Goal: Task Accomplishment & Management: Complete application form

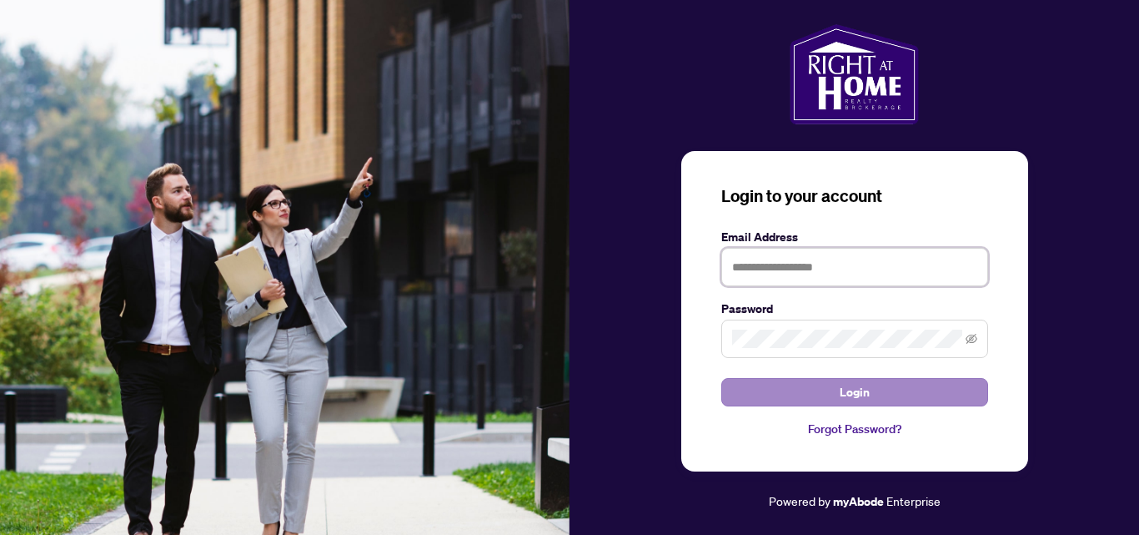
type input "**********"
click at [862, 387] on span "Login" at bounding box center [855, 392] width 30 height 27
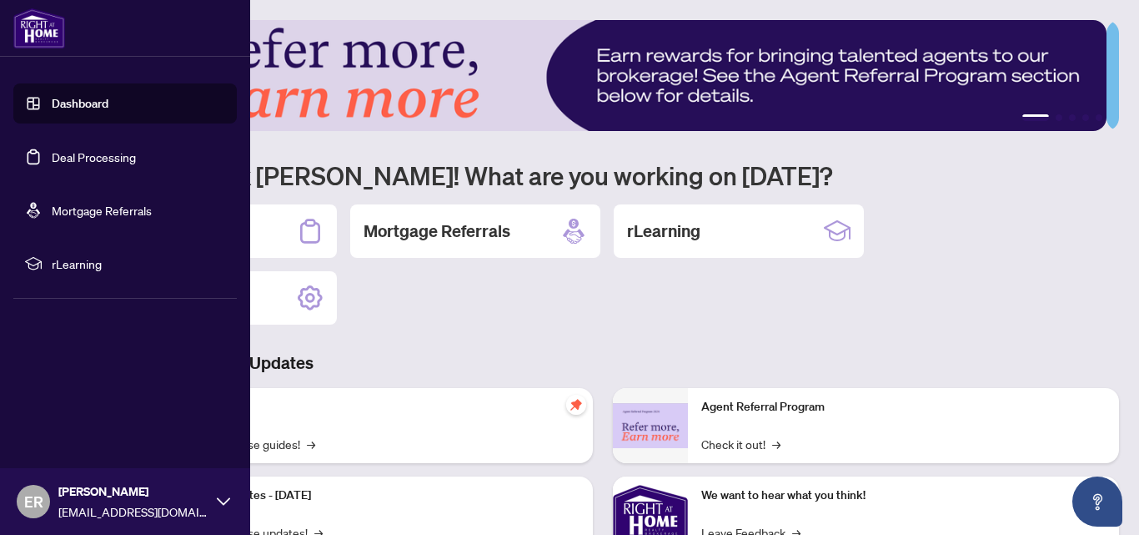
click at [52, 153] on link "Deal Processing" at bounding box center [94, 156] width 84 height 15
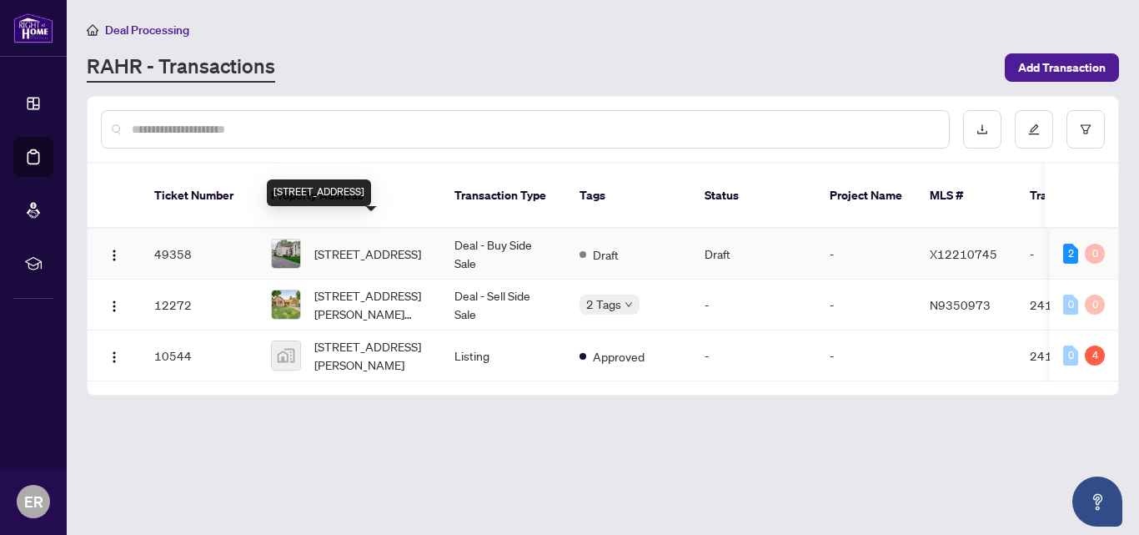
click at [366, 244] on span "[STREET_ADDRESS]" at bounding box center [367, 253] width 107 height 18
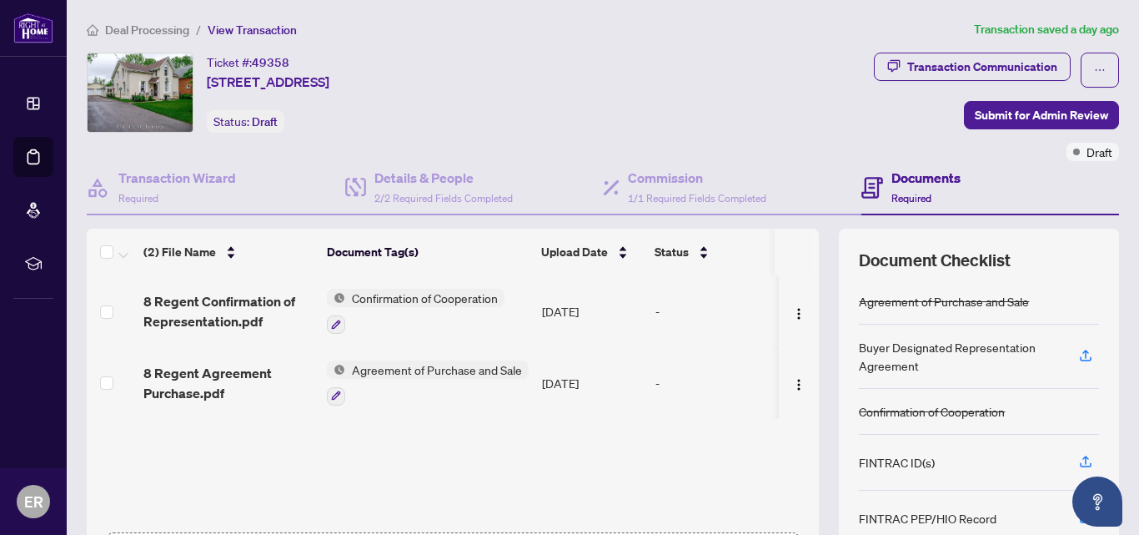
scroll to position [39, 0]
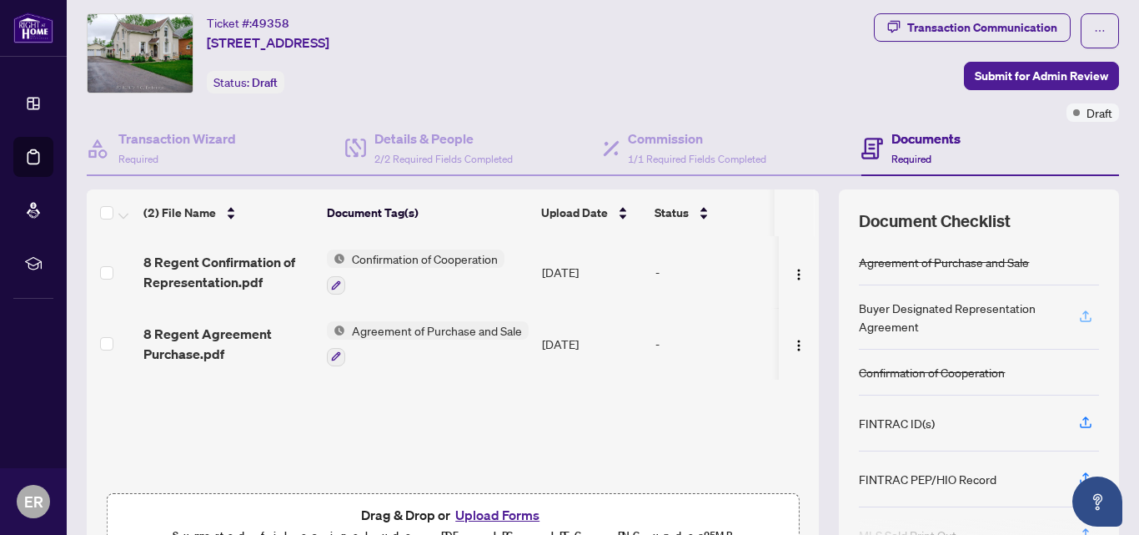
click at [1078, 316] on icon "button" at bounding box center [1085, 316] width 15 height 15
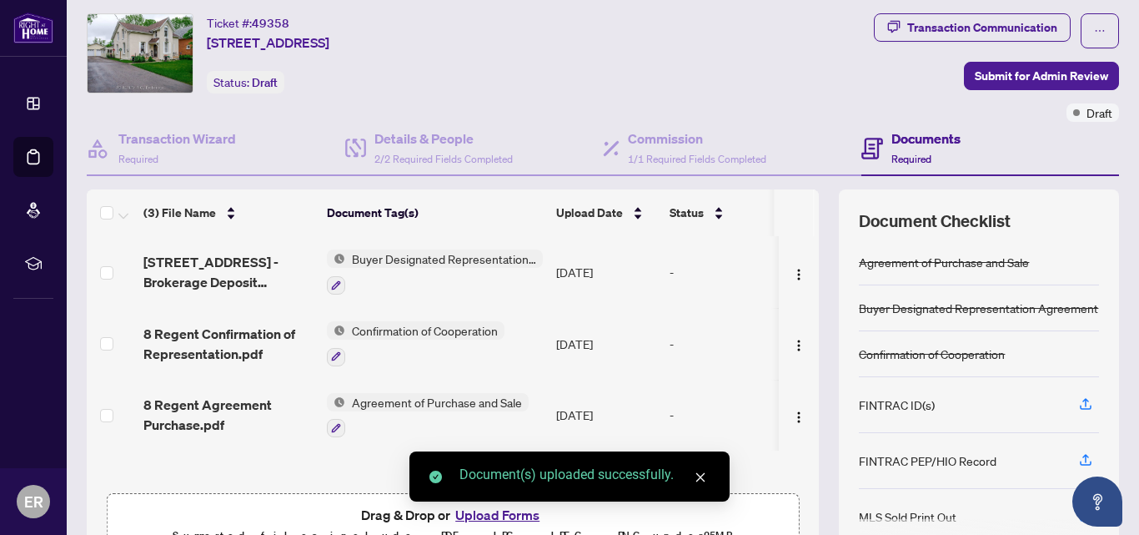
click at [369, 254] on span "Buyer Designated Representation Agreement" at bounding box center [444, 258] width 198 height 18
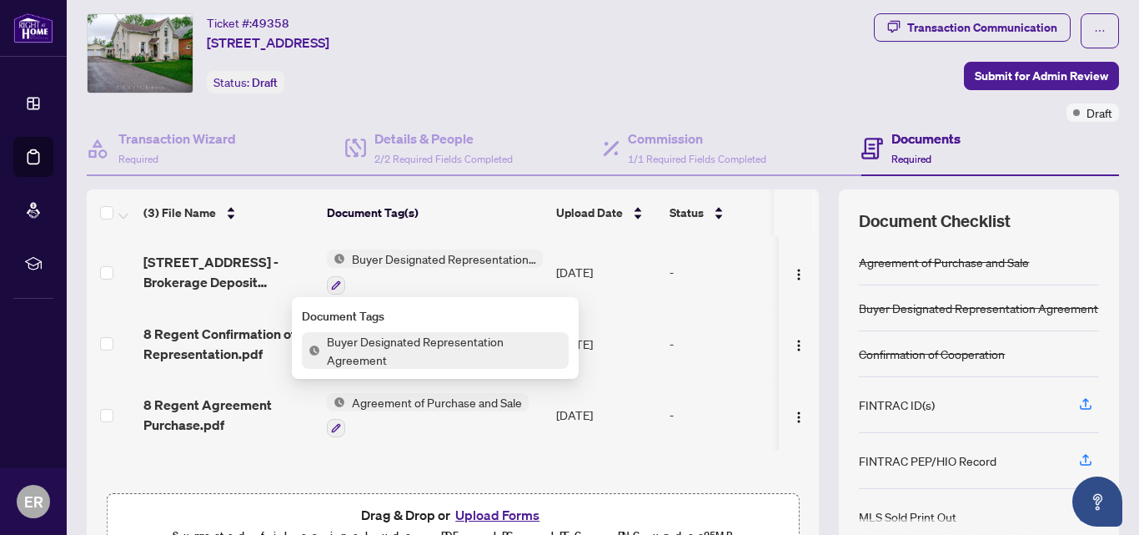
click at [376, 347] on span "Buyer Designated Representation Agreement" at bounding box center [444, 350] width 249 height 37
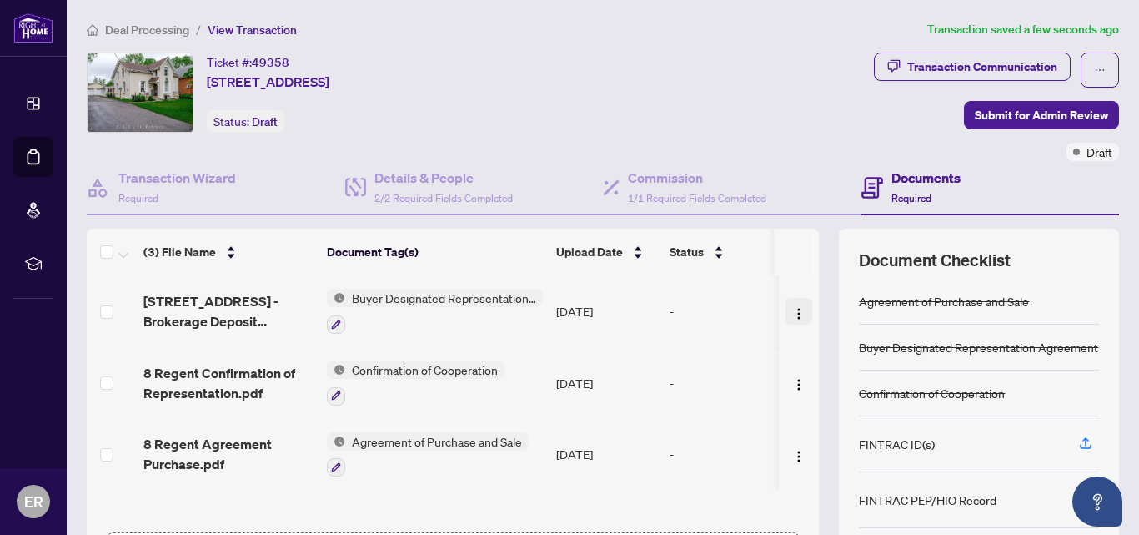
click at [790, 314] on button "button" at bounding box center [799, 311] width 27 height 27
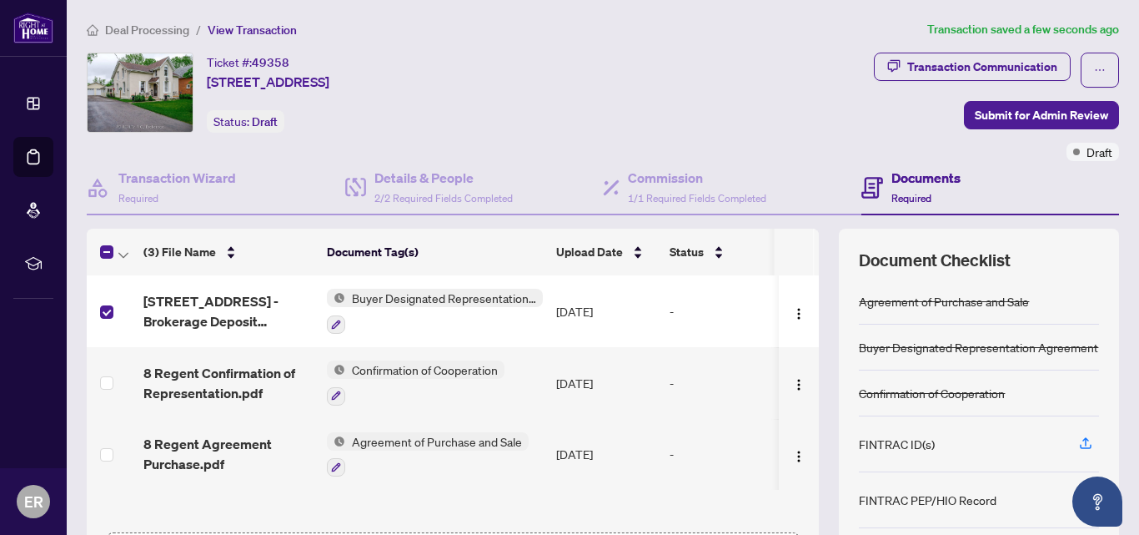
click at [779, 314] on td at bounding box center [799, 311] width 40 height 72
click at [792, 310] on img "button" at bounding box center [798, 313] width 13 height 13
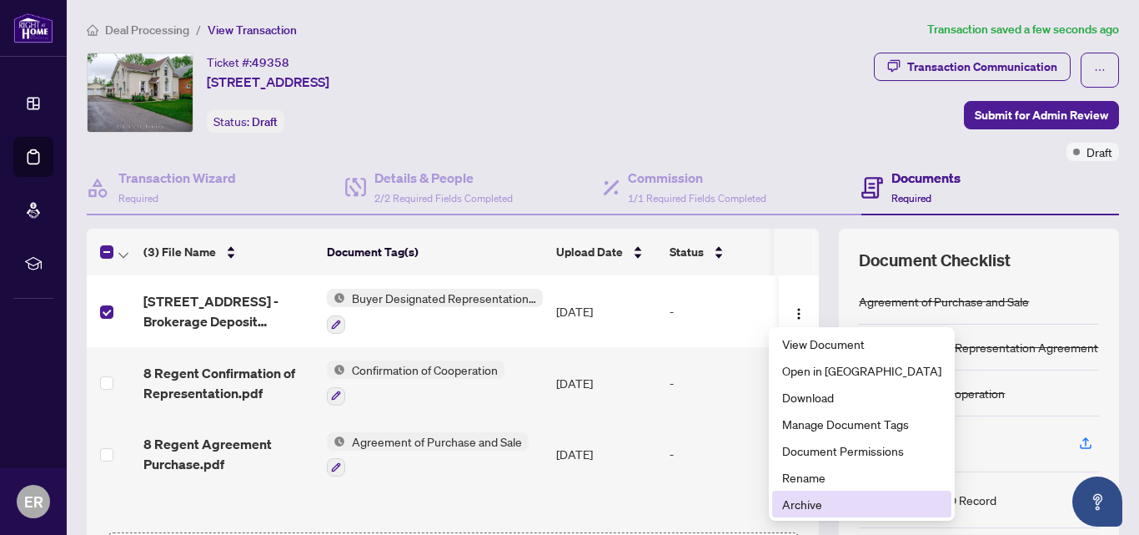
click at [797, 500] on span "Archive" at bounding box center [861, 504] width 159 height 18
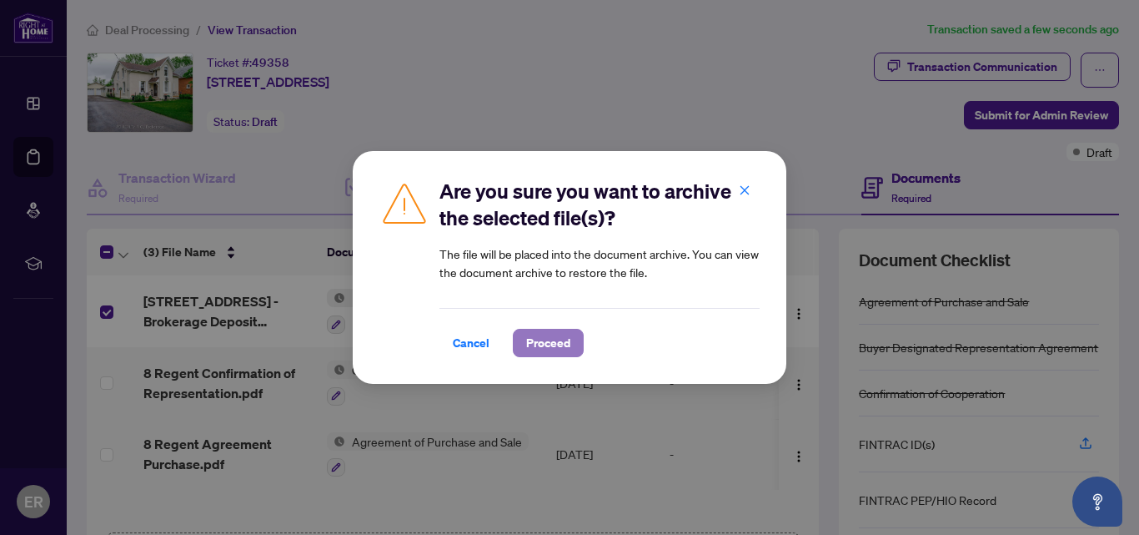
click at [545, 339] on span "Proceed" at bounding box center [548, 342] width 44 height 27
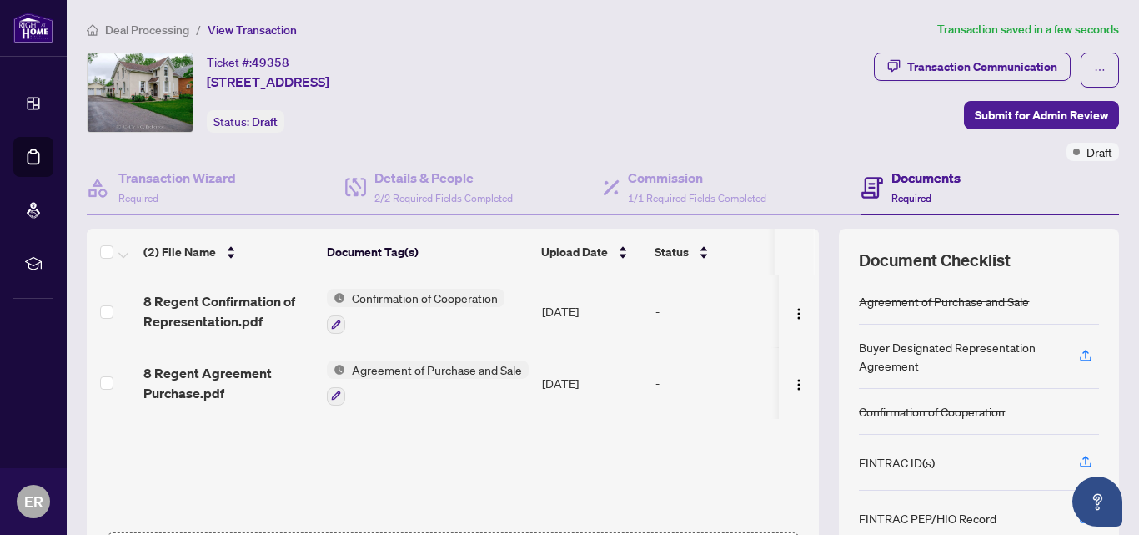
click at [974, 352] on div "Buyer Designated Representation Agreement" at bounding box center [959, 356] width 200 height 37
click at [1078, 357] on icon "button" at bounding box center [1085, 355] width 15 height 15
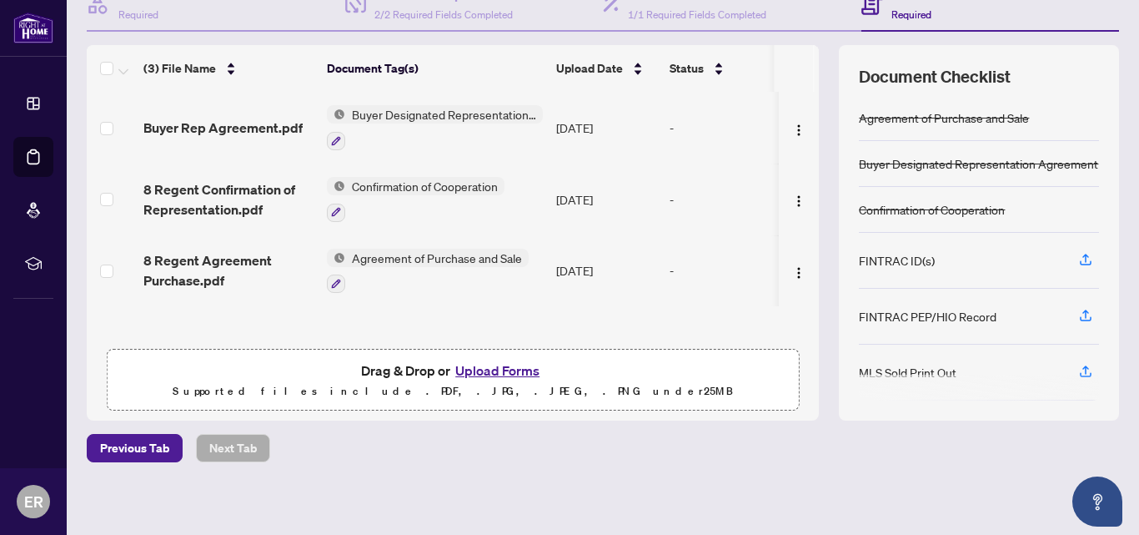
scroll to position [188, 0]
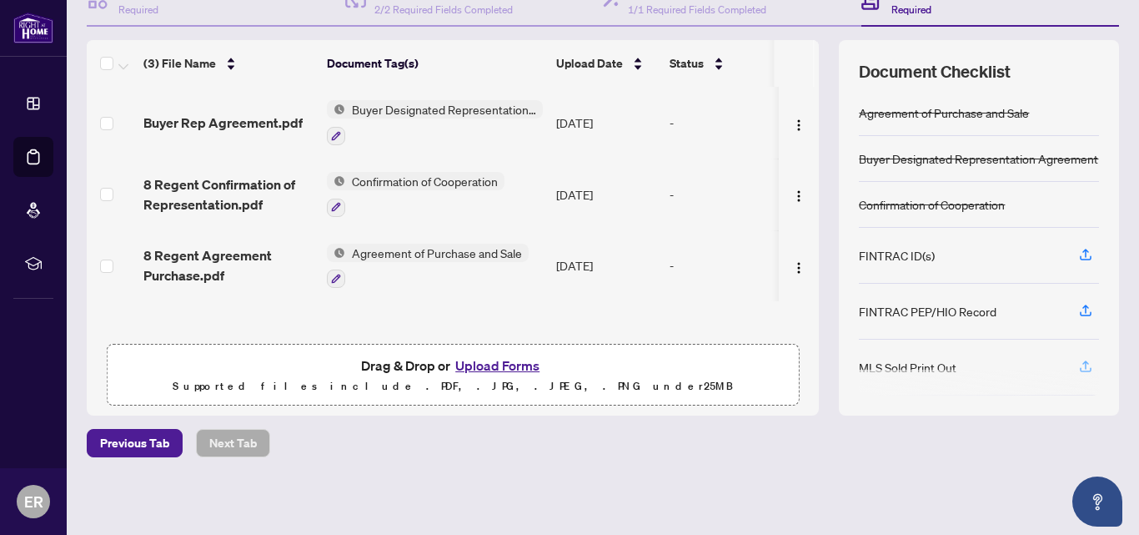
click at [1078, 364] on icon "button" at bounding box center [1085, 366] width 15 height 15
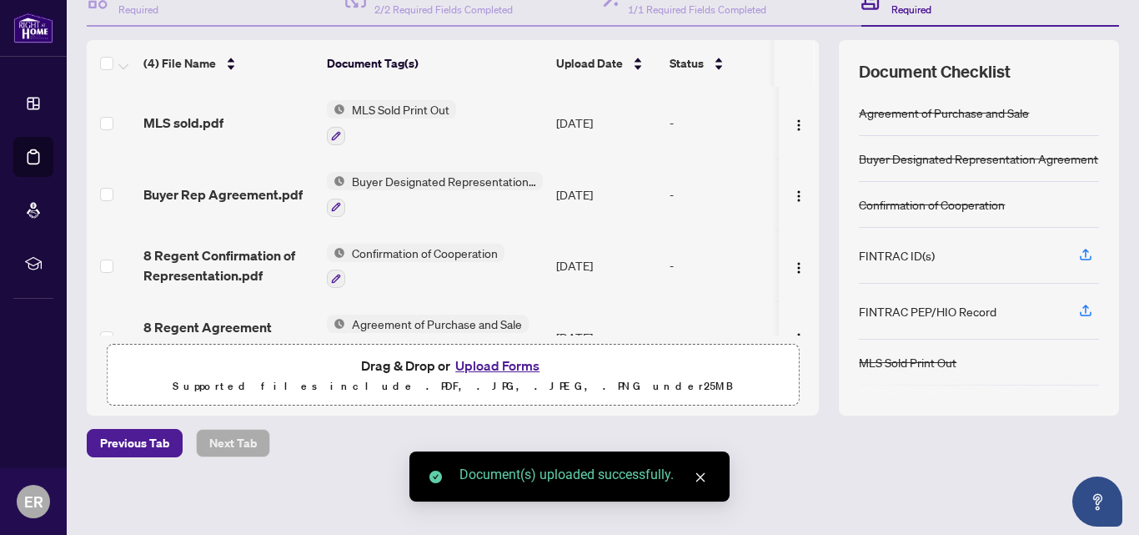
click at [500, 365] on button "Upload Forms" at bounding box center [497, 365] width 94 height 22
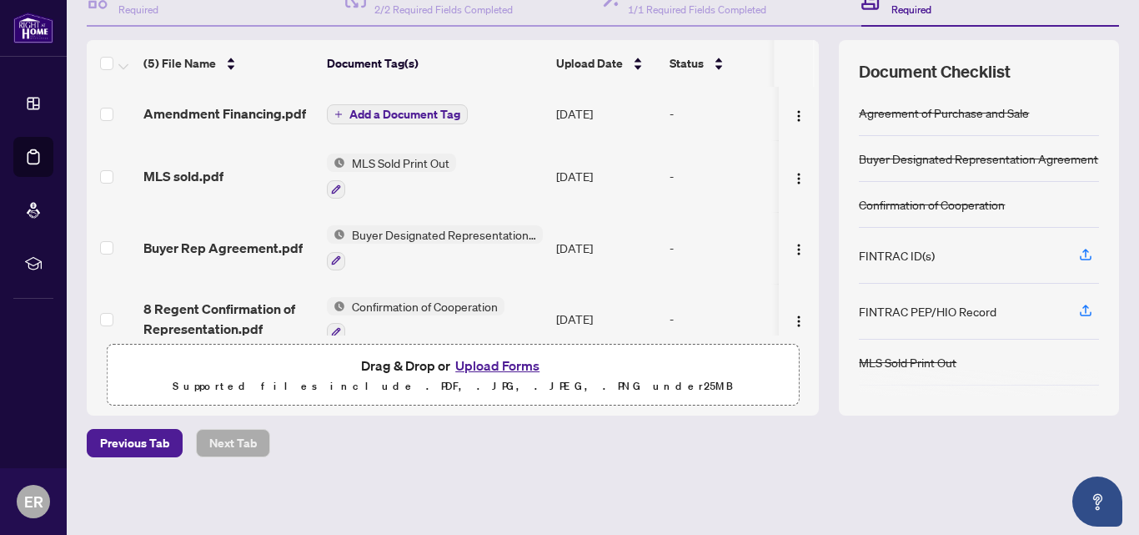
click at [494, 363] on button "Upload Forms" at bounding box center [497, 365] width 94 height 22
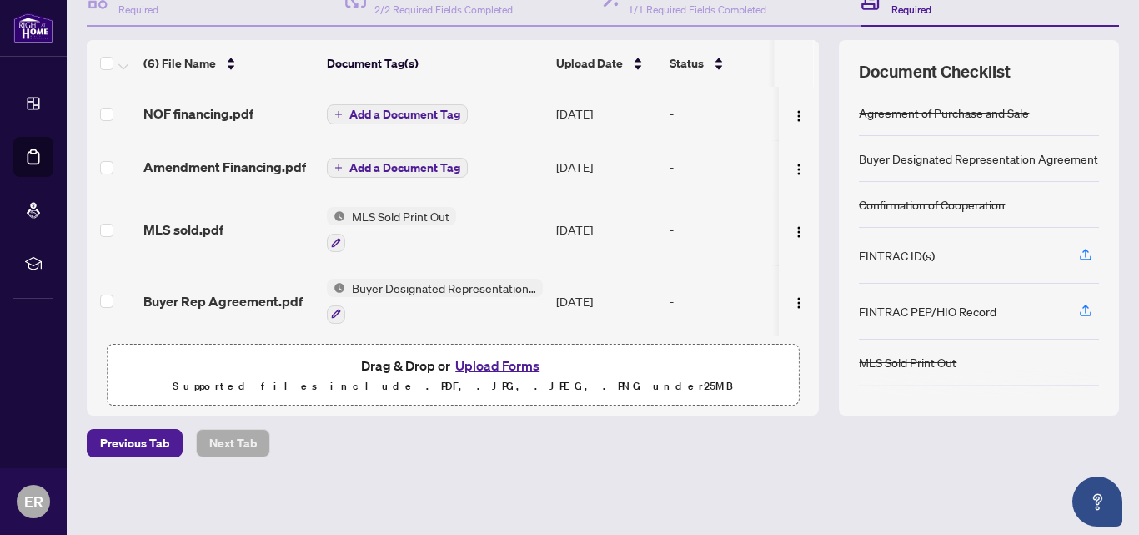
click at [460, 369] on button "Upload Forms" at bounding box center [497, 365] width 94 height 22
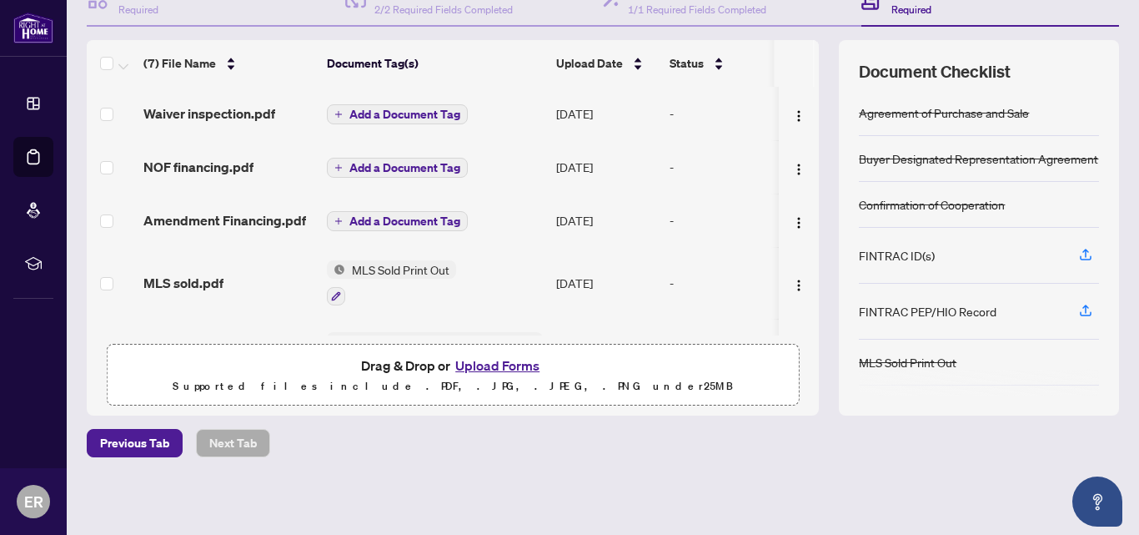
click at [489, 363] on button "Upload Forms" at bounding box center [497, 365] width 94 height 22
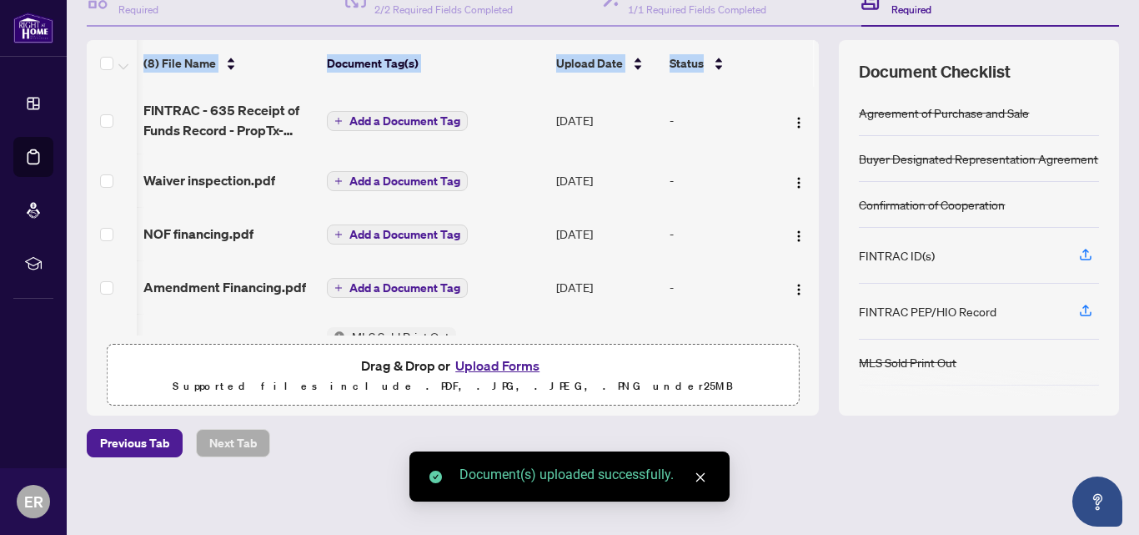
scroll to position [0, 43]
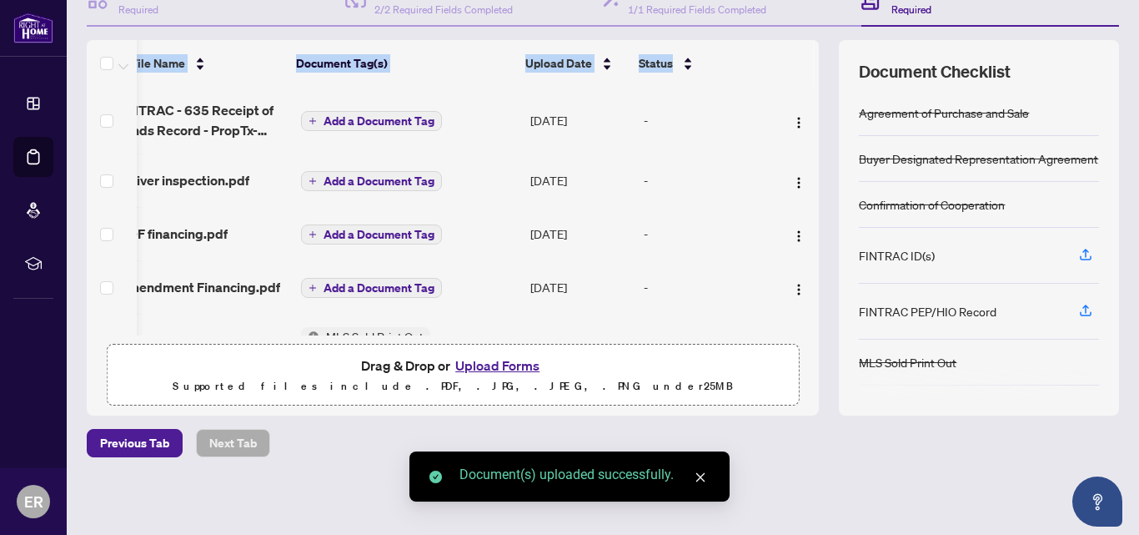
drag, startPoint x: 805, startPoint y: 126, endPoint x: 807, endPoint y: 172, distance: 45.9
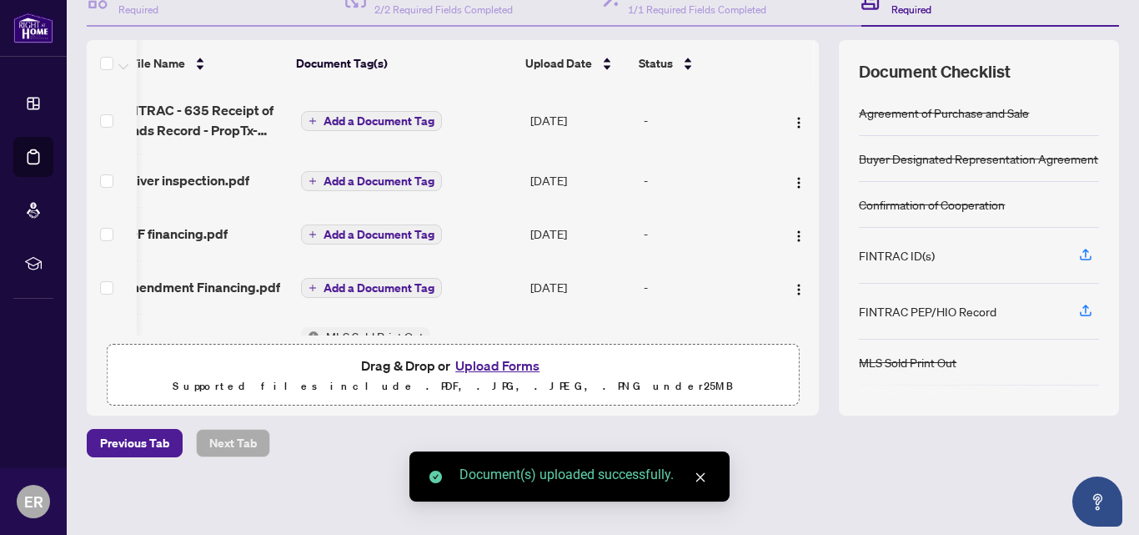
click at [818, 214] on div "(8) File Name Document Tag(s) Upload Date Status FINTRAC - 635 Receipt of Funds…" at bounding box center [603, 227] width 1033 height 375
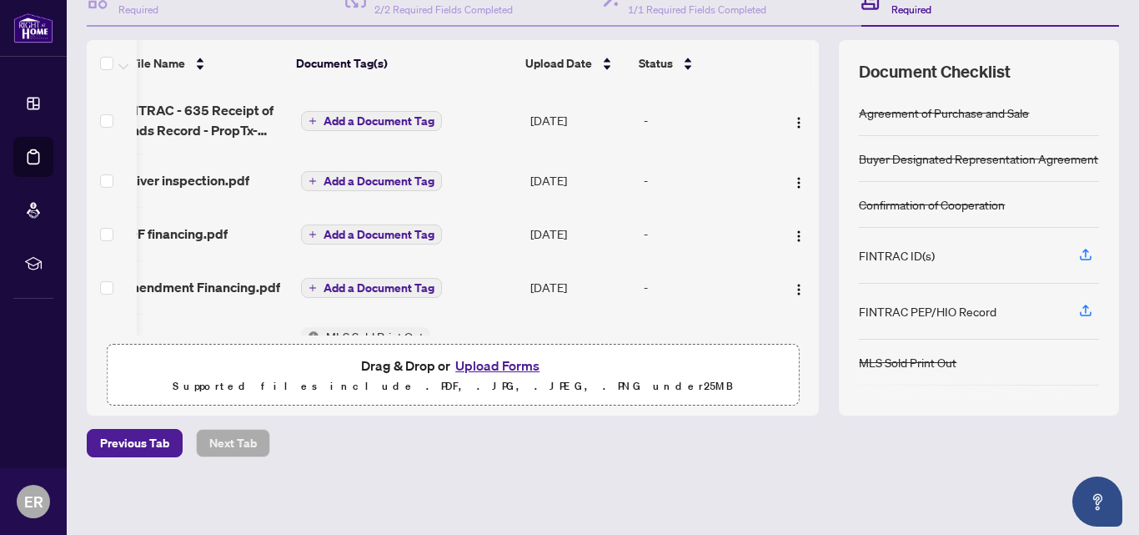
drag, startPoint x: 718, startPoint y: 329, endPoint x: 558, endPoint y: 362, distance: 163.6
click at [559, 358] on div "(8) File Name Document Tag(s) Upload Date Status FINTRAC - 635 Receipt of Funds…" at bounding box center [453, 227] width 732 height 375
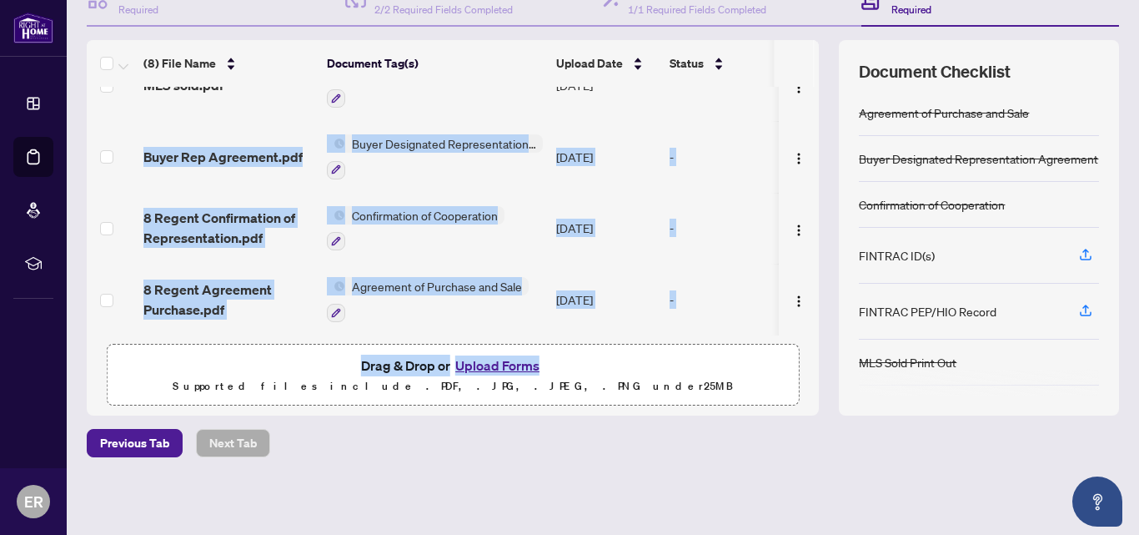
scroll to position [269, 0]
click at [500, 366] on button "Upload Forms" at bounding box center [497, 365] width 94 height 22
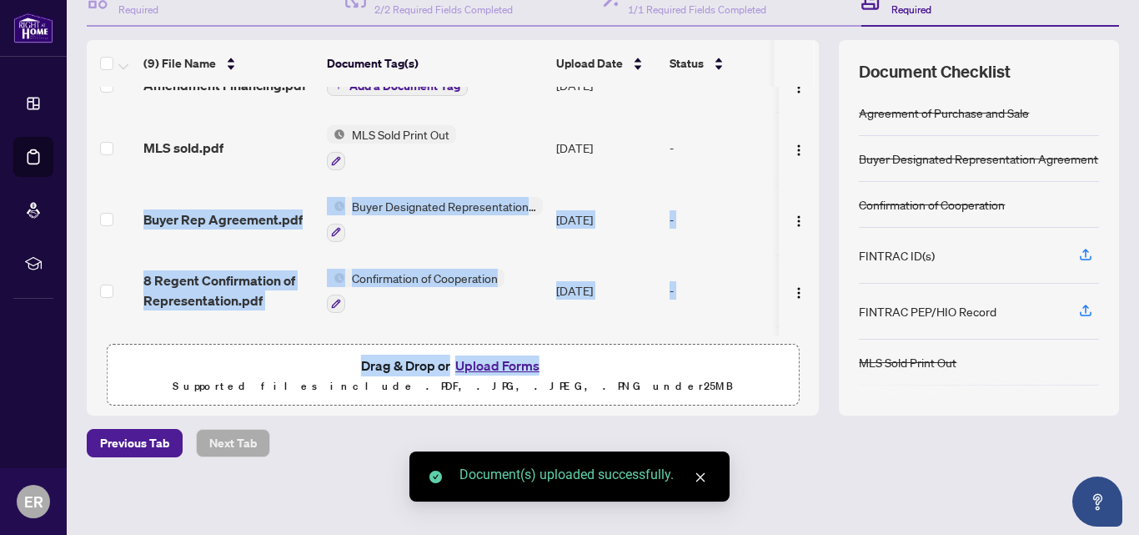
scroll to position [0, 0]
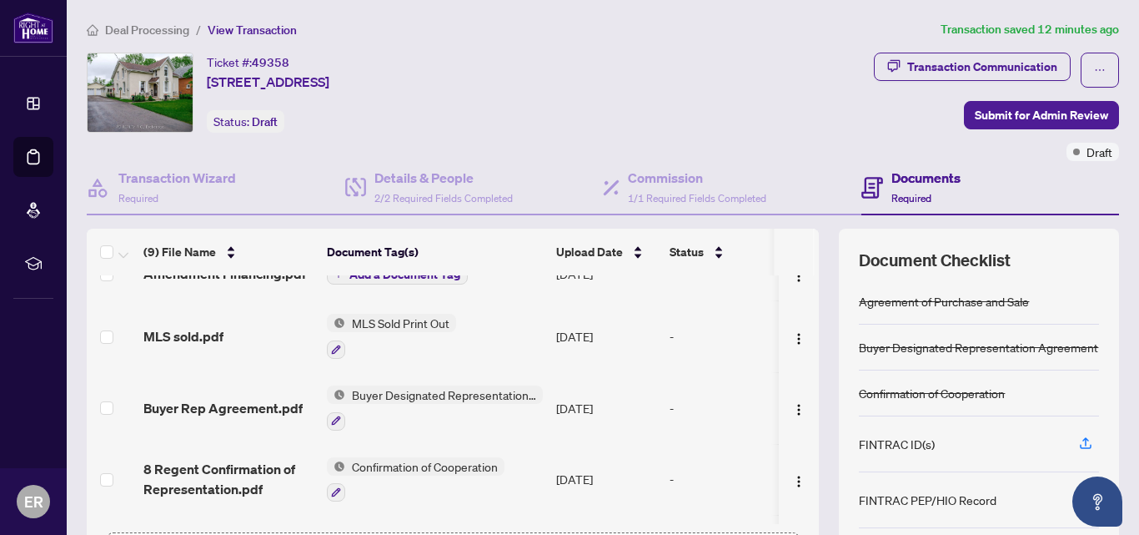
drag, startPoint x: 1138, startPoint y: 121, endPoint x: 703, endPoint y: 96, distance: 435.3
click at [703, 96] on div "Transaction Communication Submit for Admin Review Draft" at bounding box center [863, 107] width 515 height 108
click at [692, 181] on h4 "Commission" at bounding box center [697, 178] width 138 height 20
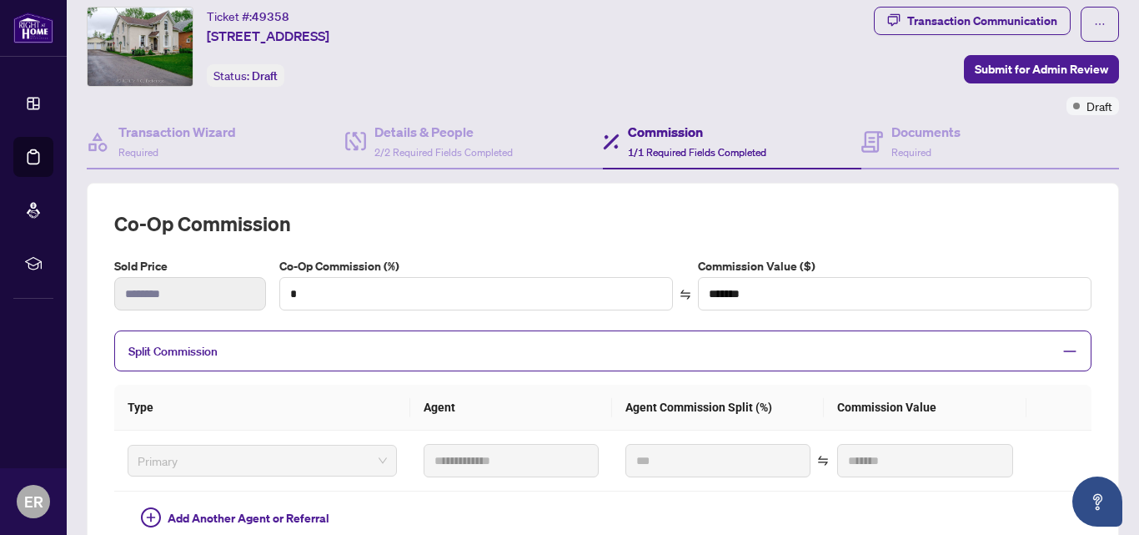
scroll to position [53, 0]
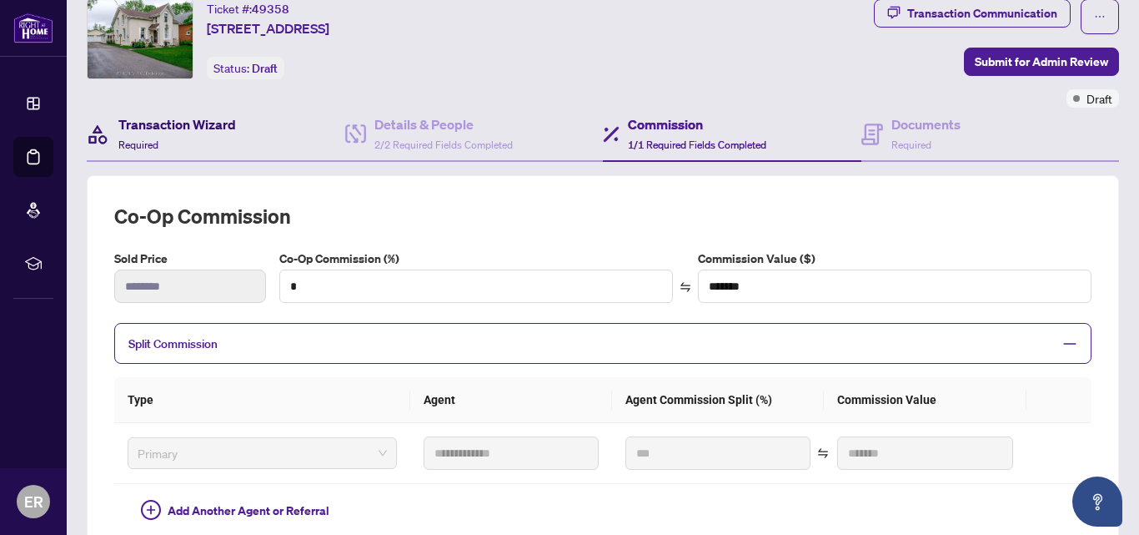
click at [188, 135] on div "Transaction Wizard Required" at bounding box center [177, 133] width 118 height 39
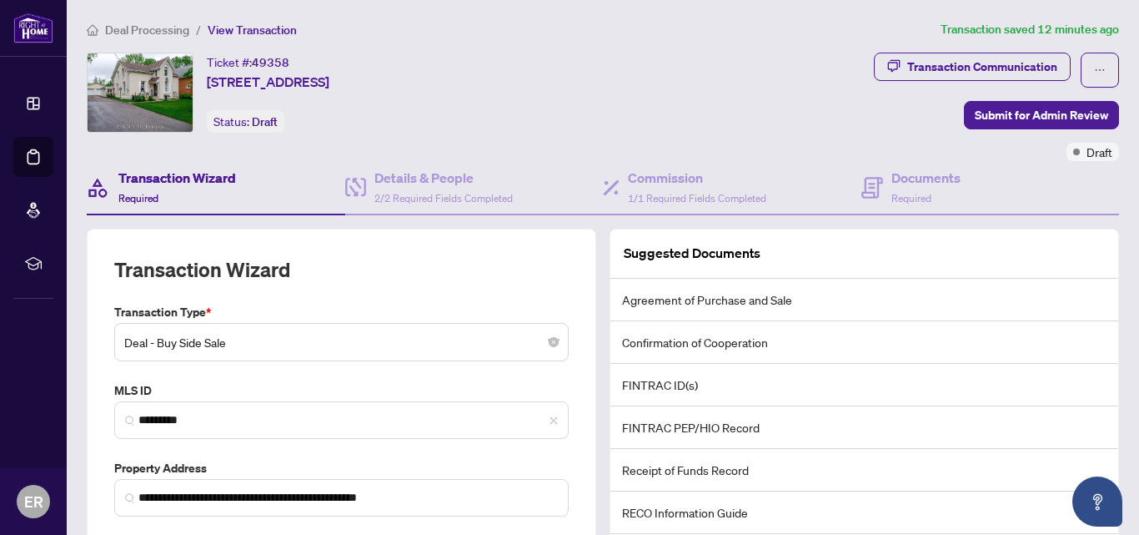
scroll to position [51, 0]
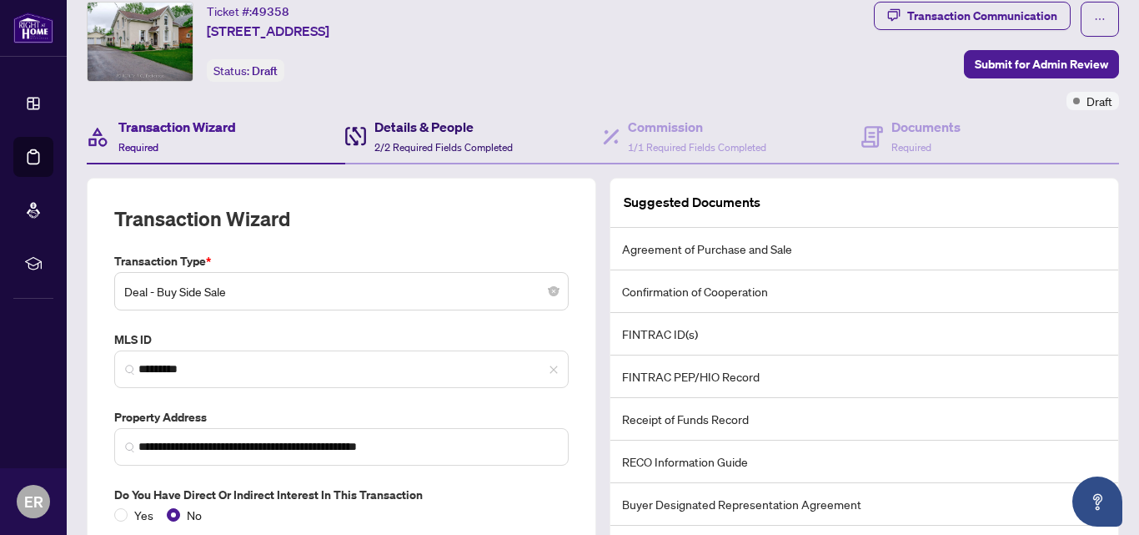
click at [460, 124] on h4 "Details & People" at bounding box center [443, 127] width 138 height 20
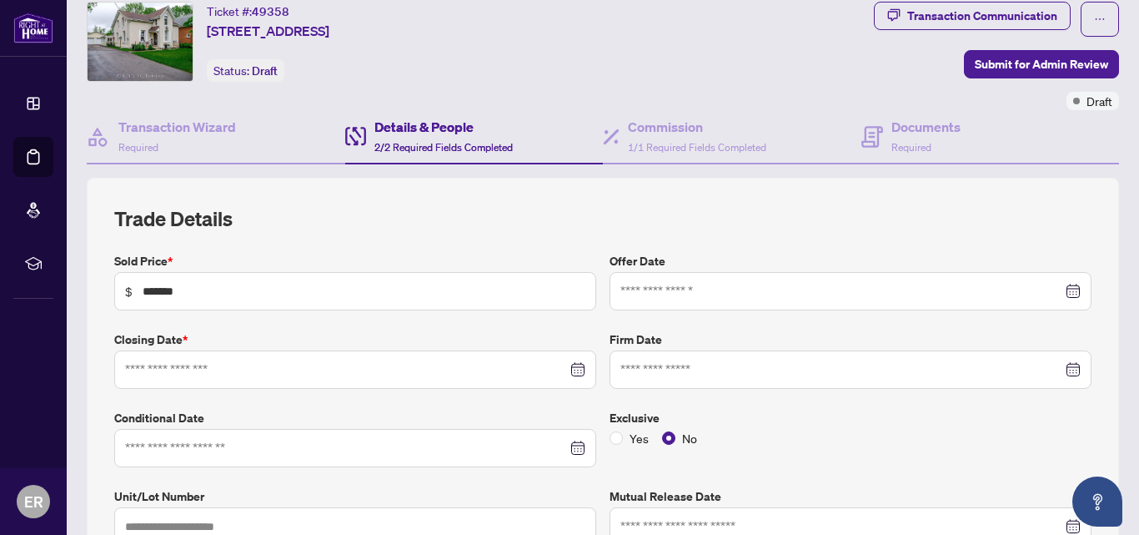
type input "**********"
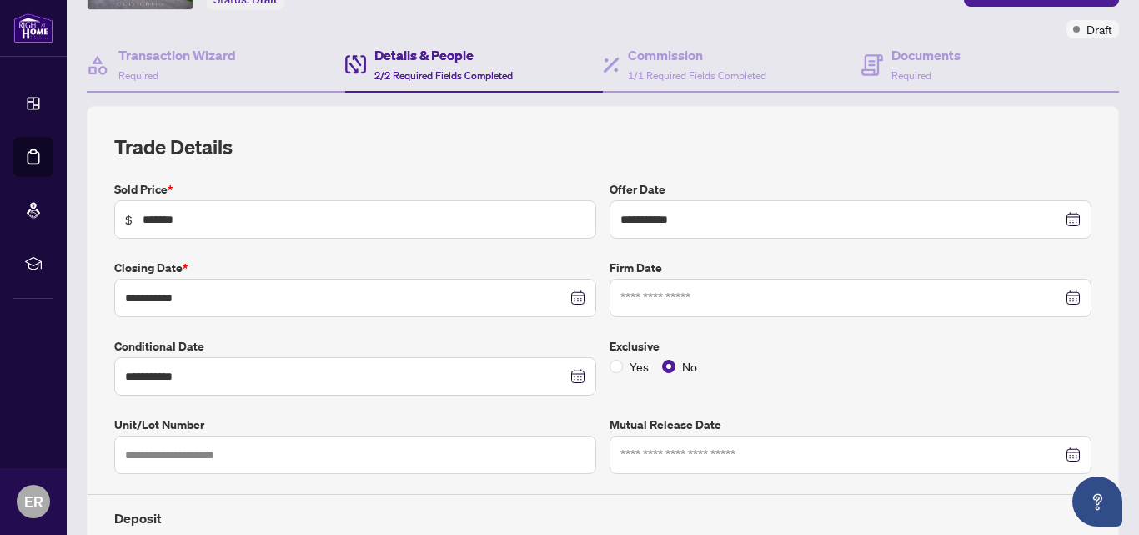
scroll to position [125, 0]
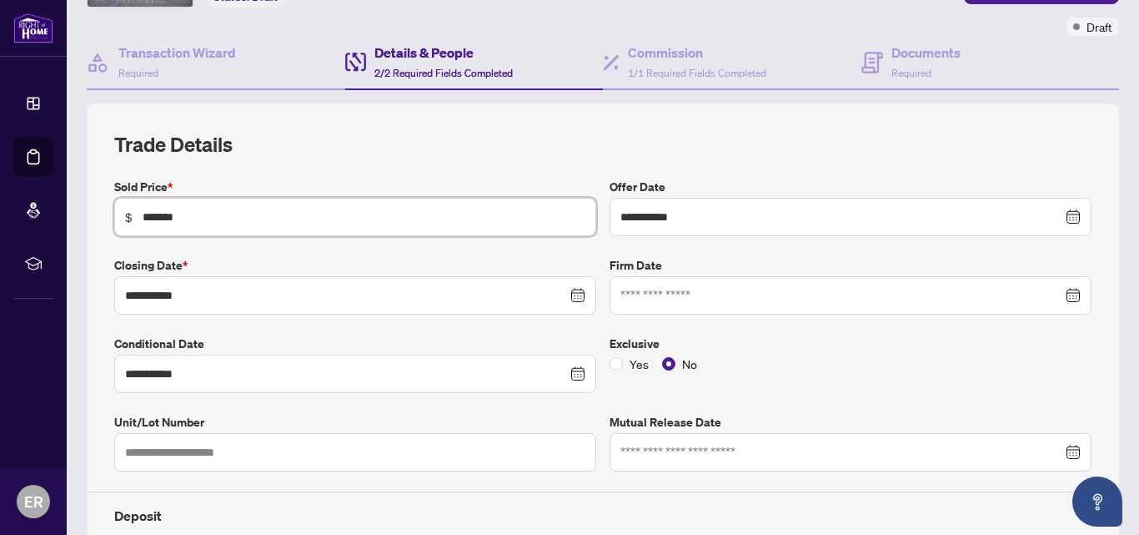
drag, startPoint x: 18, startPoint y: 207, endPoint x: 0, endPoint y: 226, distance: 26.0
click at [0, 226] on div "**********" at bounding box center [569, 267] width 1139 height 535
type input "*******"
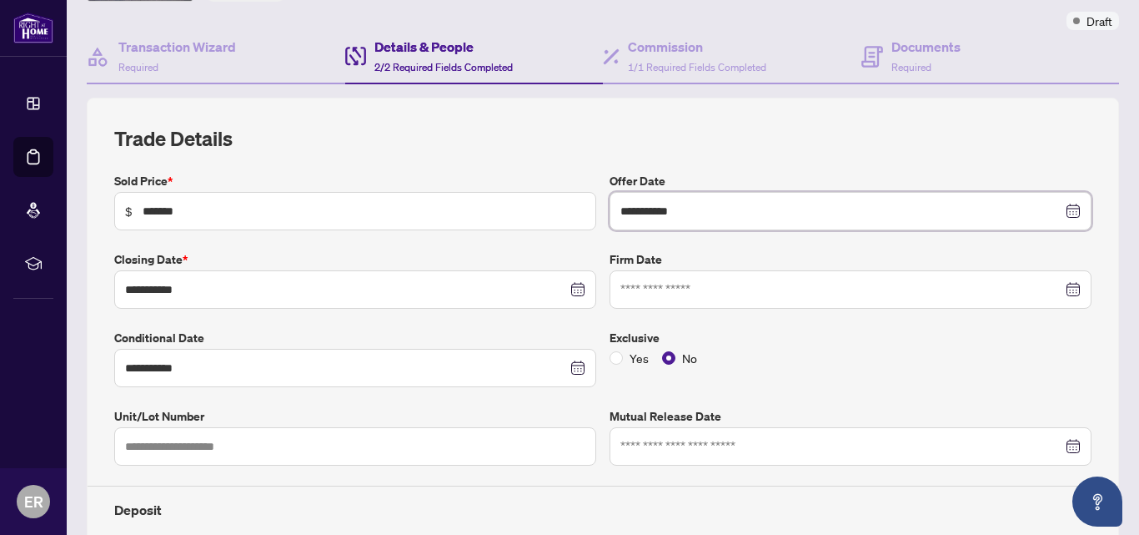
scroll to position [133, 0]
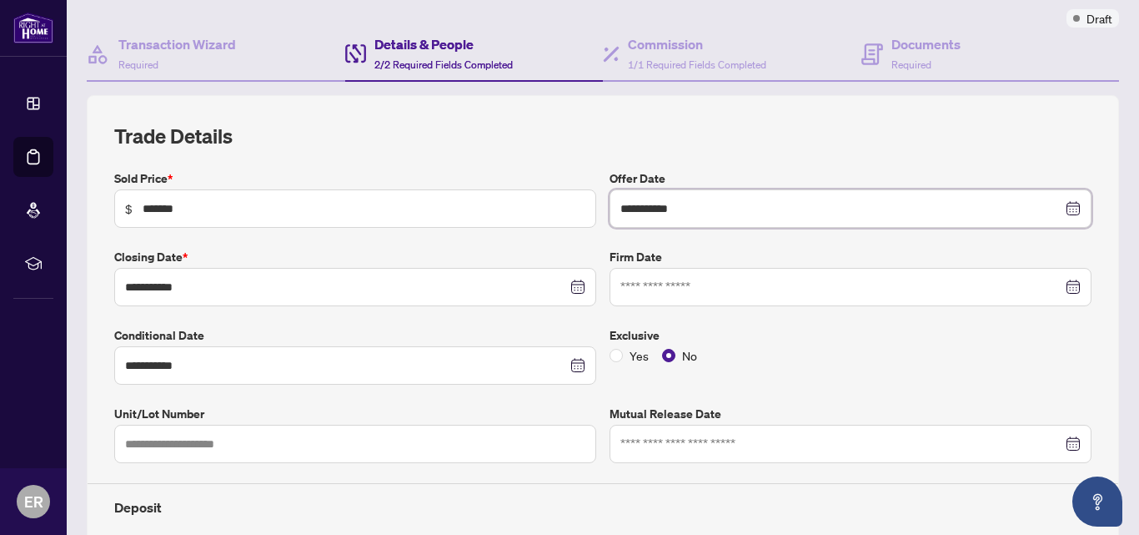
click at [1058, 284] on div at bounding box center [851, 287] width 460 height 18
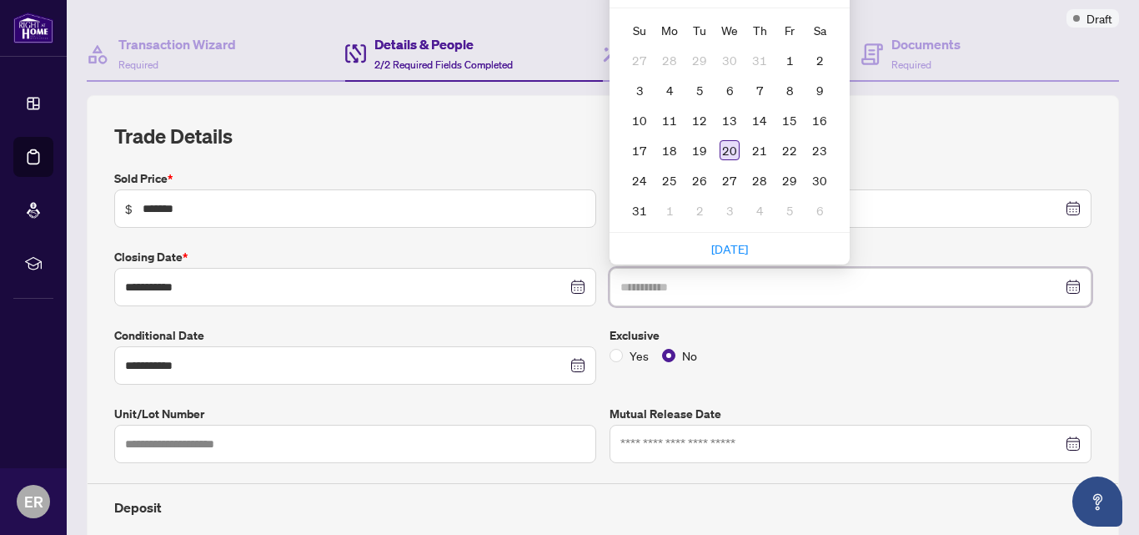
type input "**********"
click at [721, 151] on div "20" at bounding box center [730, 150] width 20 height 20
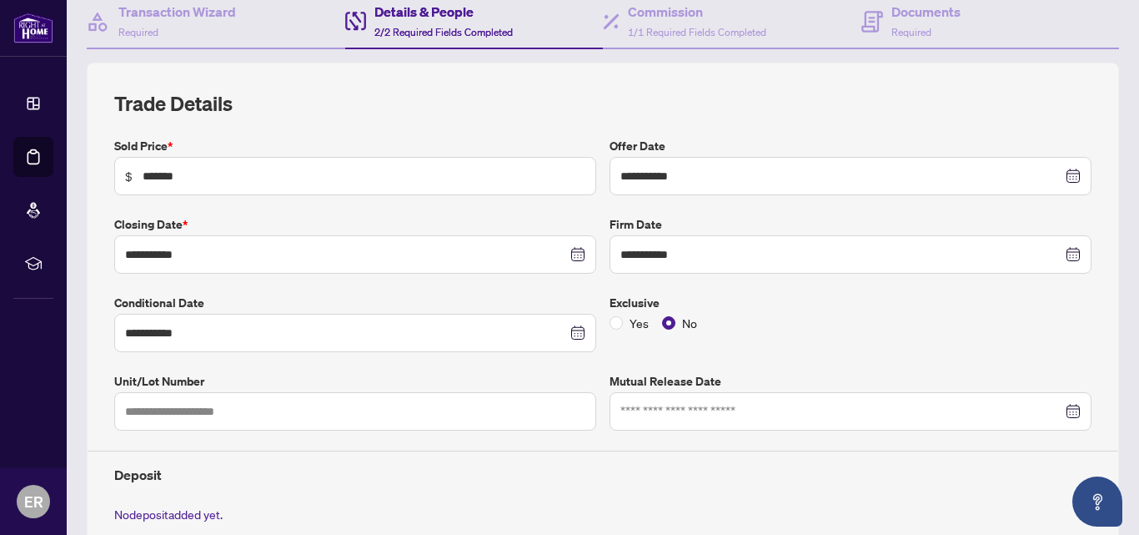
scroll to position [170, 0]
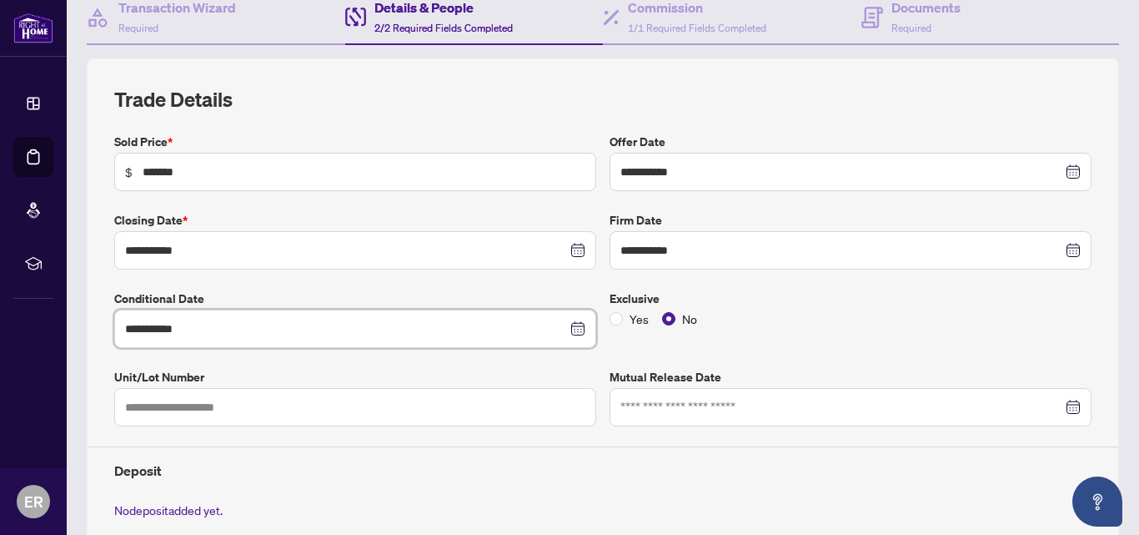
drag, startPoint x: 354, startPoint y: 331, endPoint x: 0, endPoint y: 339, distance: 353.7
click at [0, 339] on div "**********" at bounding box center [569, 267] width 1139 height 535
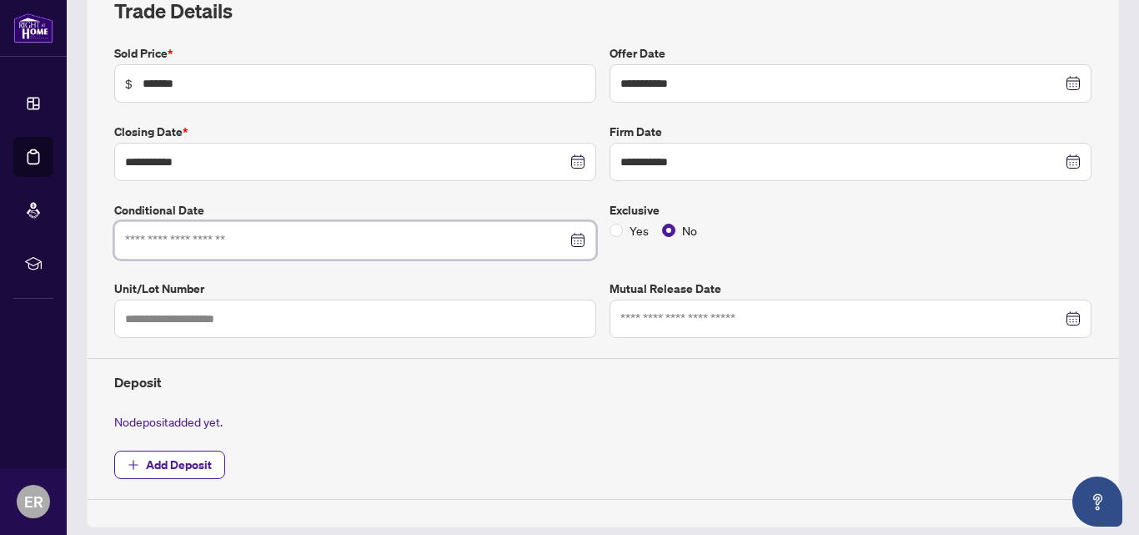
scroll to position [294, 0]
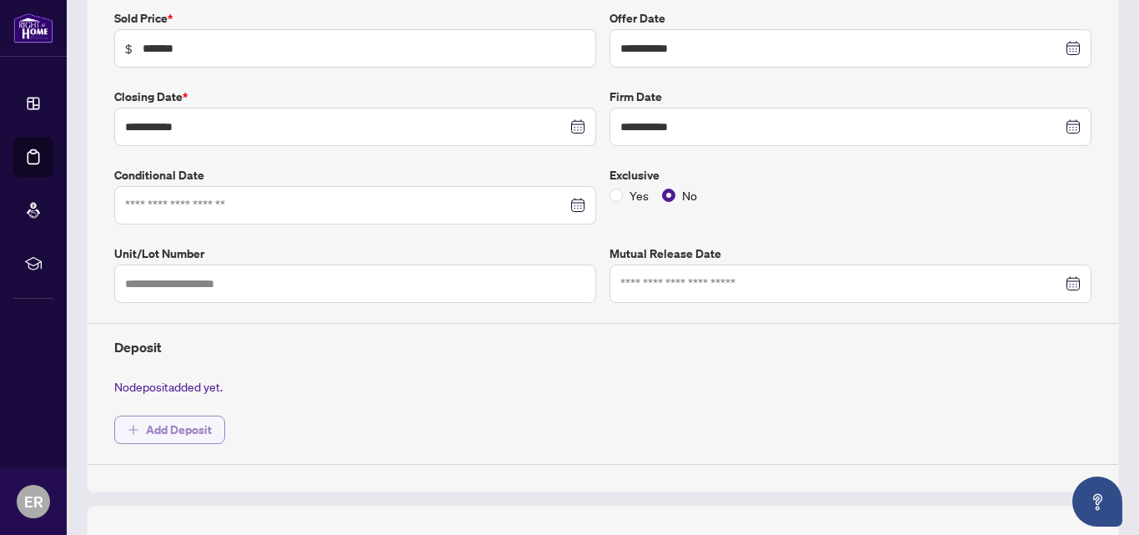
click at [208, 424] on span "Add Deposit" at bounding box center [179, 429] width 66 height 27
type input "**********"
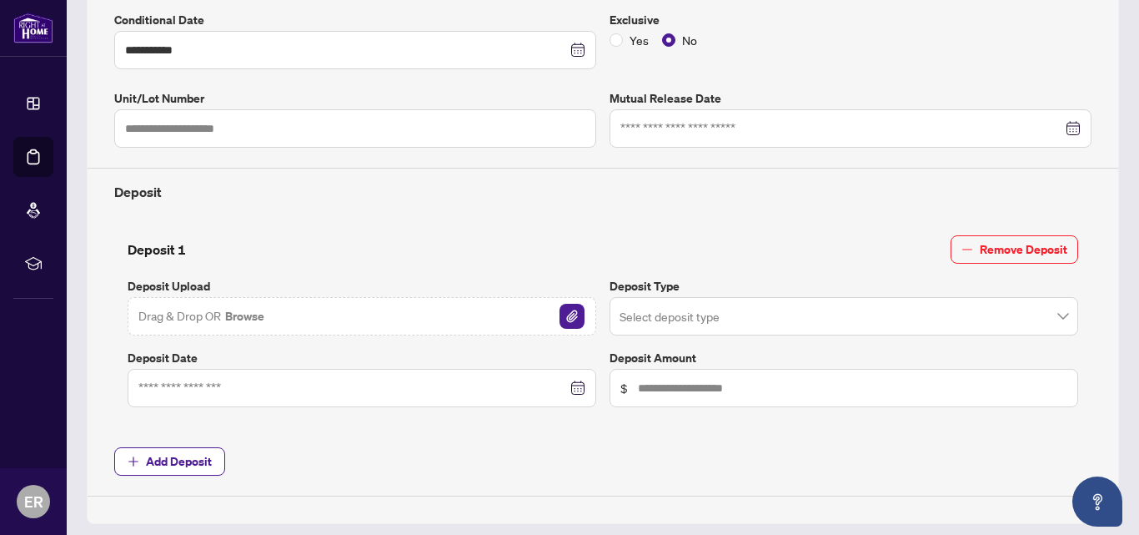
scroll to position [470, 0]
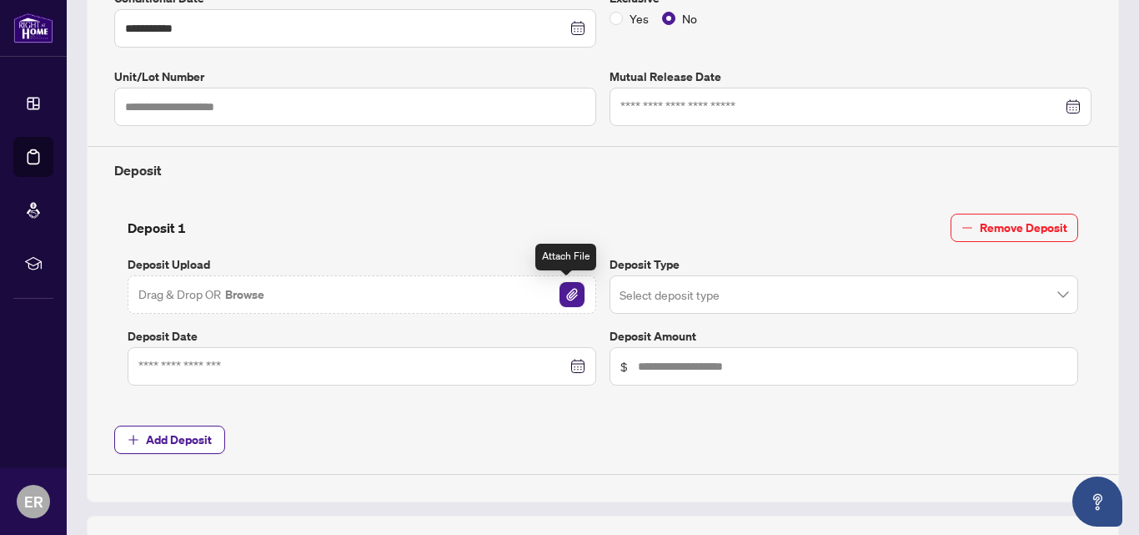
click at [575, 294] on img "button" at bounding box center [572, 294] width 25 height 25
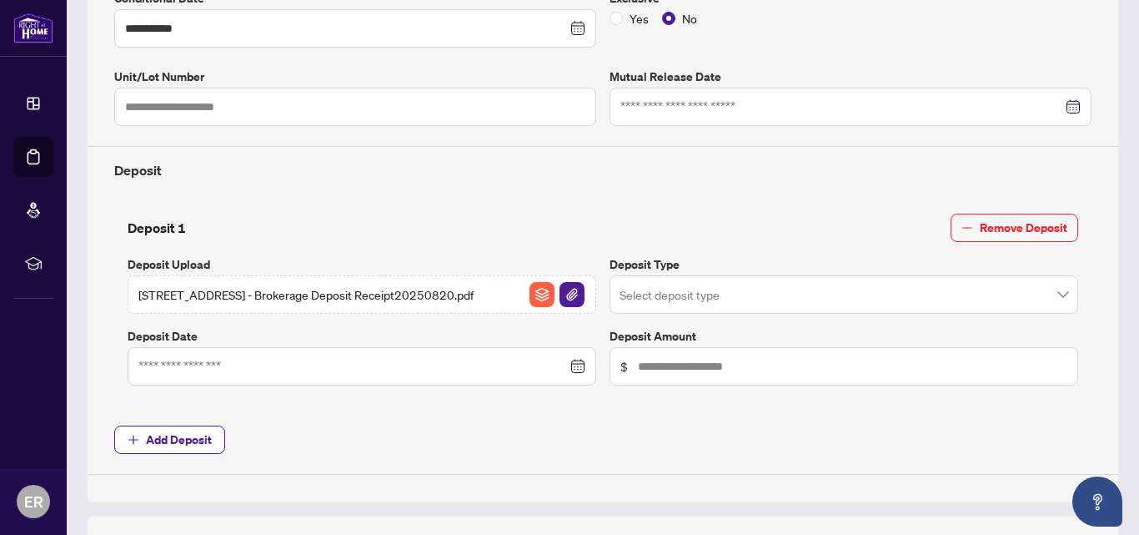
click at [879, 298] on input "search" at bounding box center [837, 297] width 434 height 37
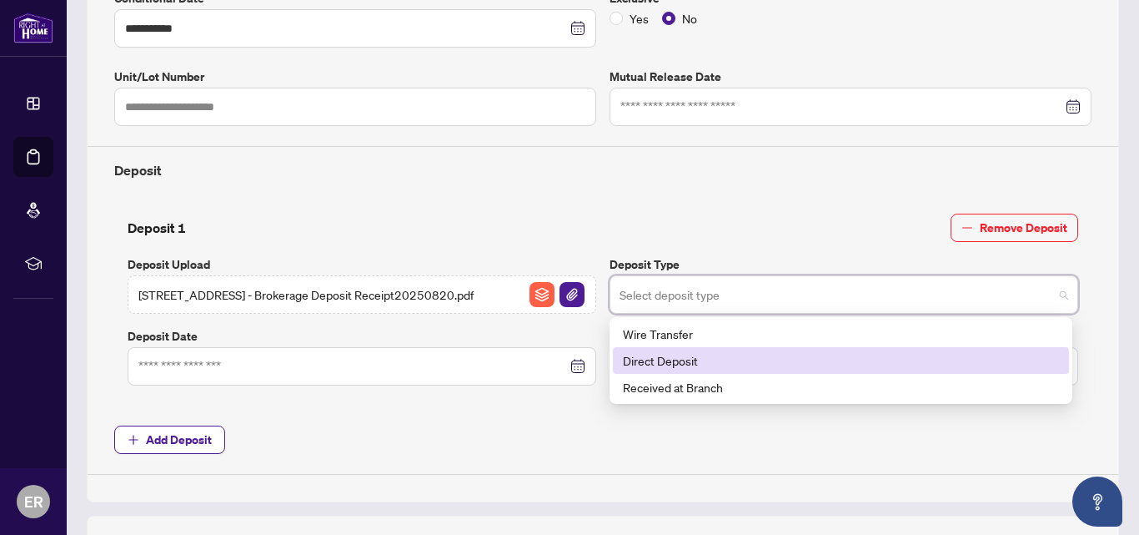
click at [720, 157] on div "Deposit" at bounding box center [603, 163] width 991 height 34
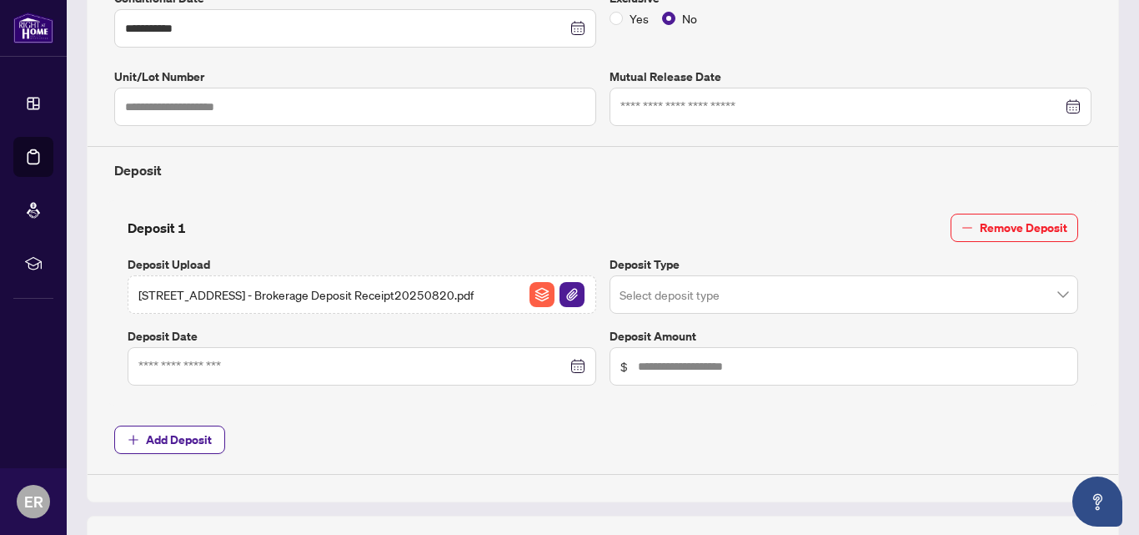
click at [456, 375] on div at bounding box center [362, 366] width 469 height 38
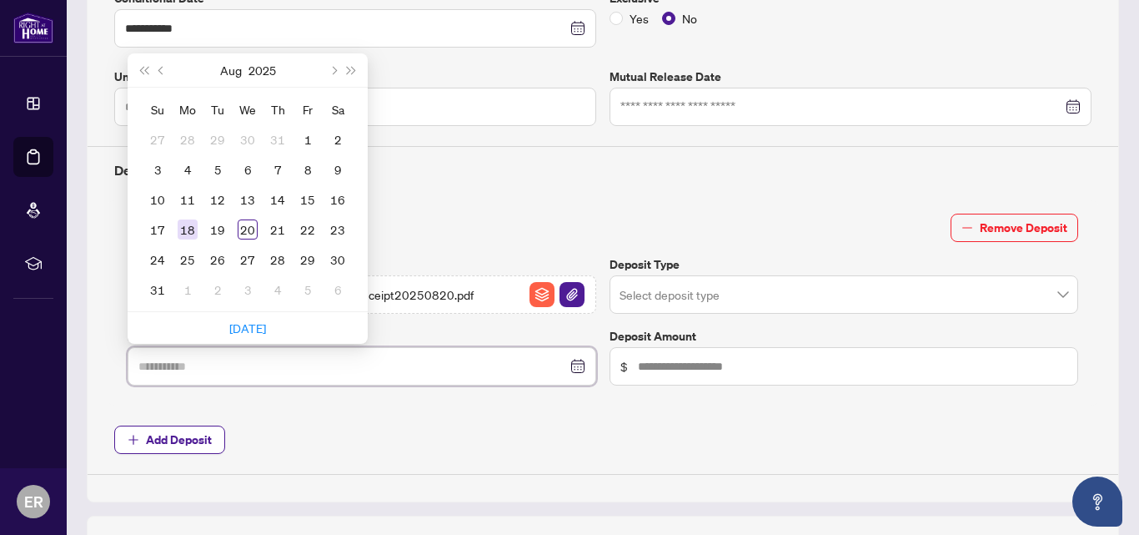
type input "**********"
click at [185, 229] on div "18" at bounding box center [188, 229] width 20 height 20
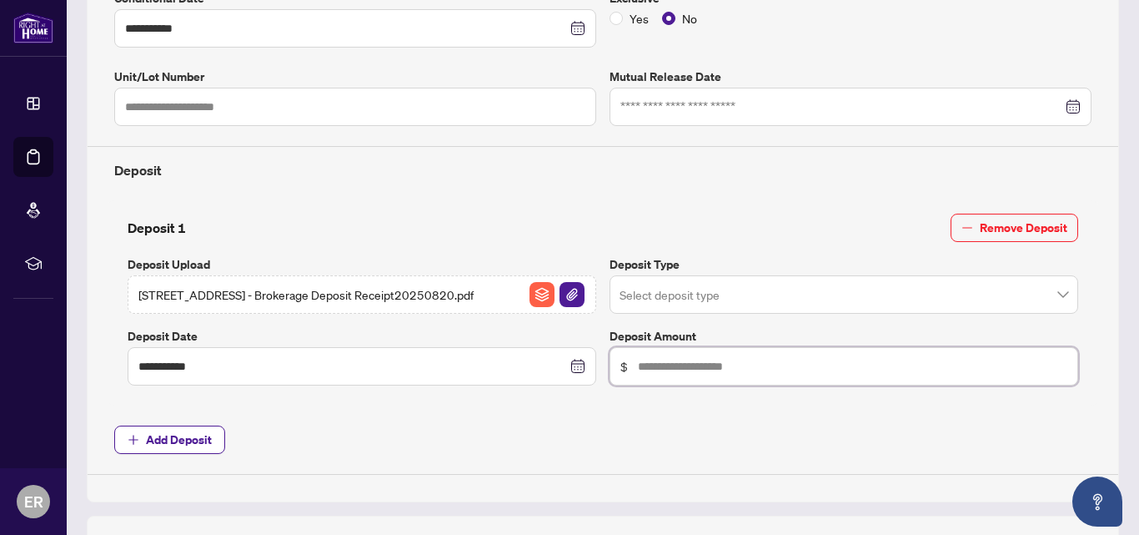
click at [653, 370] on input "text" at bounding box center [853, 366] width 430 height 18
type input "******"
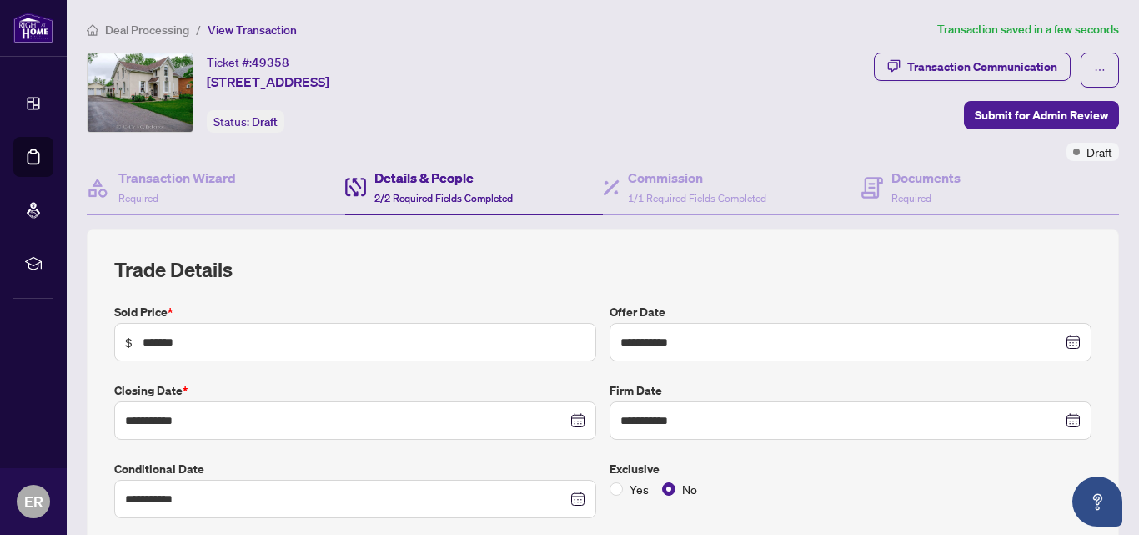
scroll to position [860, 0]
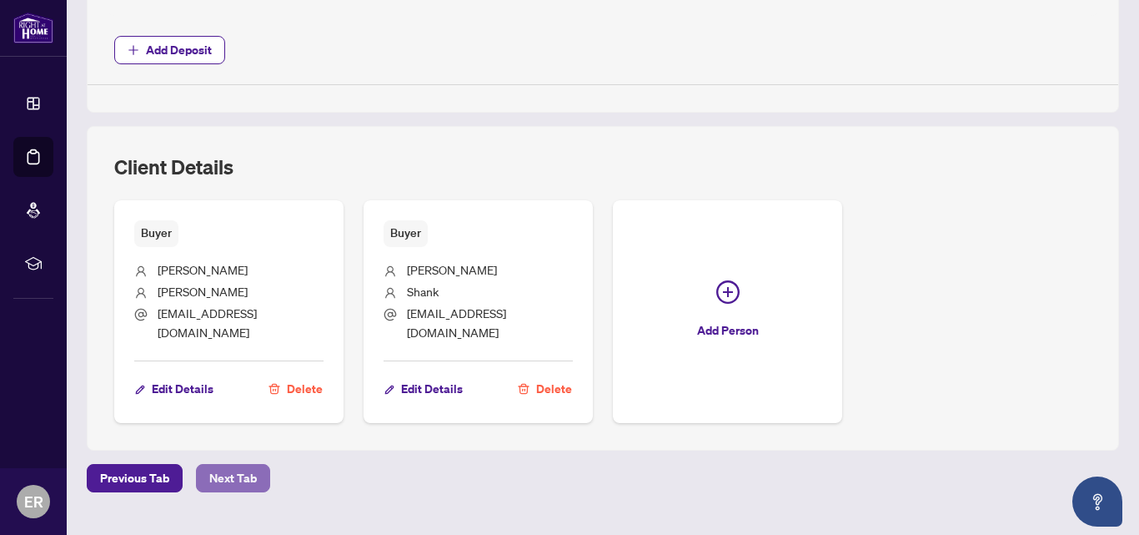
click at [220, 480] on span "Next Tab" at bounding box center [233, 478] width 48 height 27
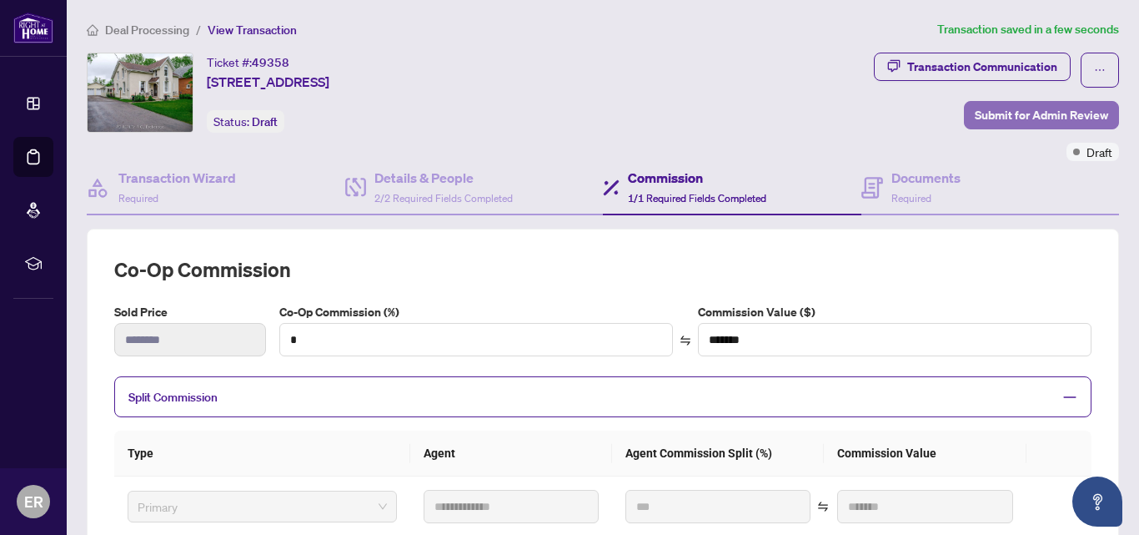
click at [1026, 121] on span "Submit for Admin Review" at bounding box center [1041, 115] width 133 height 27
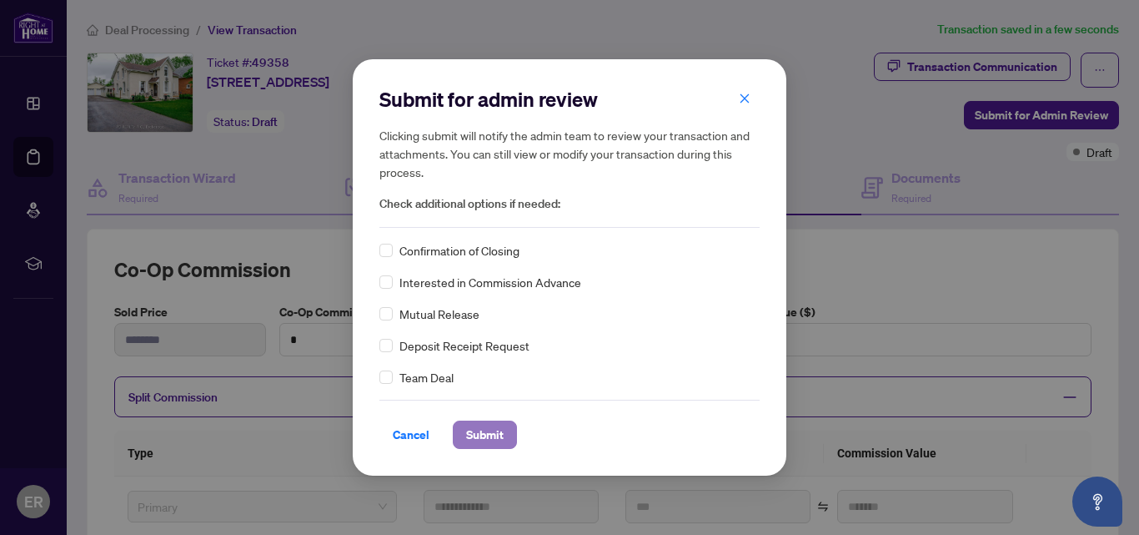
click at [493, 441] on span "Submit" at bounding box center [485, 434] width 38 height 27
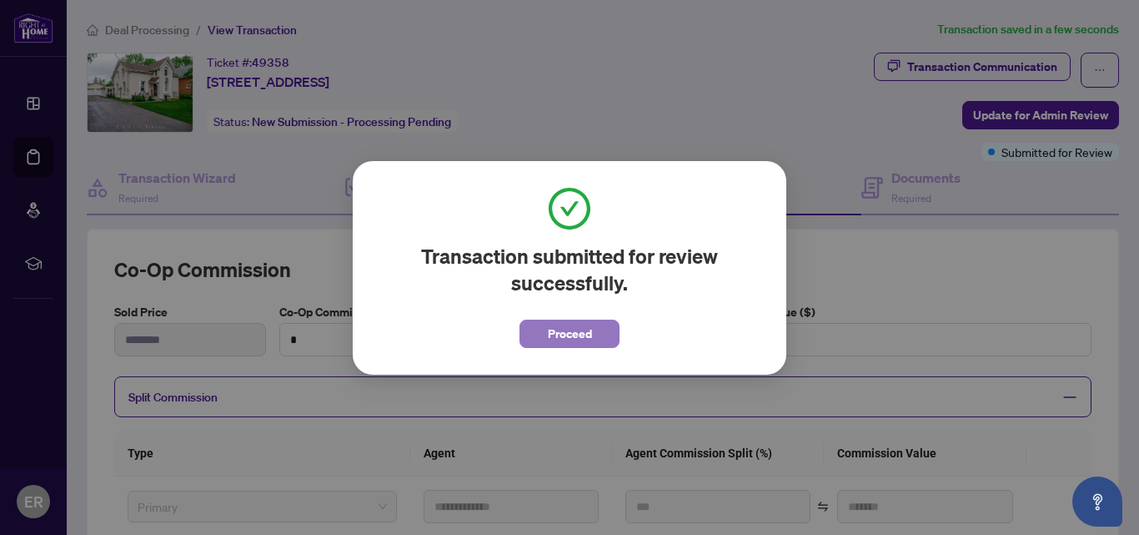
click at [585, 338] on span "Proceed" at bounding box center [570, 333] width 44 height 27
